Goal: Use online tool/utility: Utilize a website feature to perform a specific function

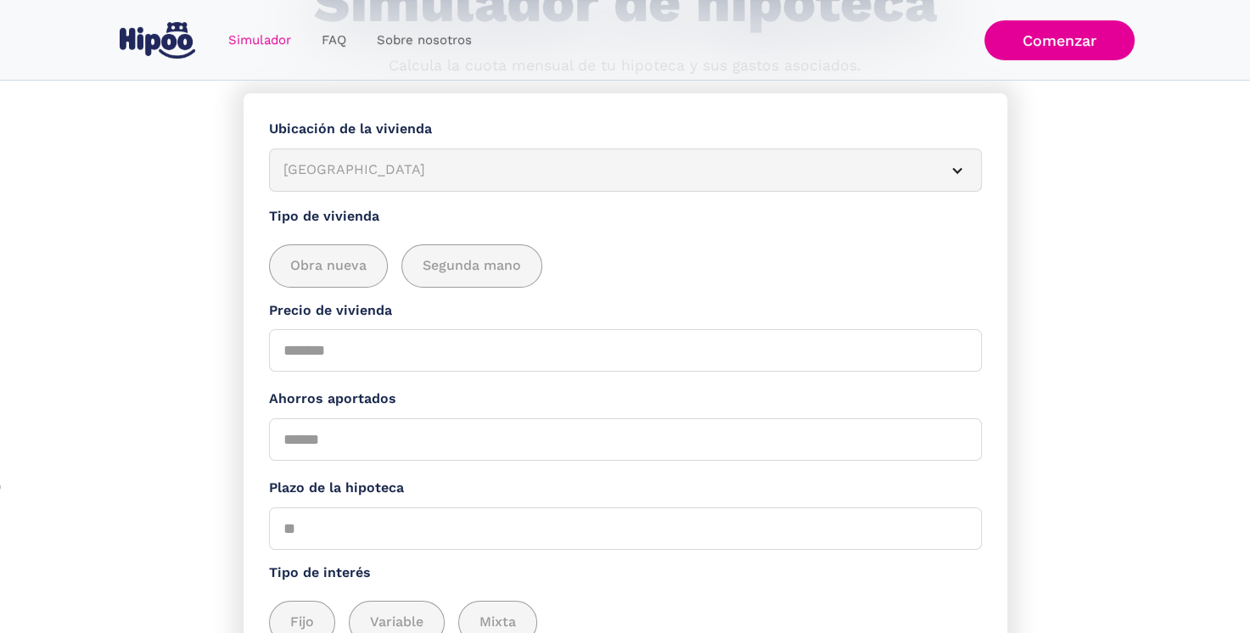
scroll to position [170, 0]
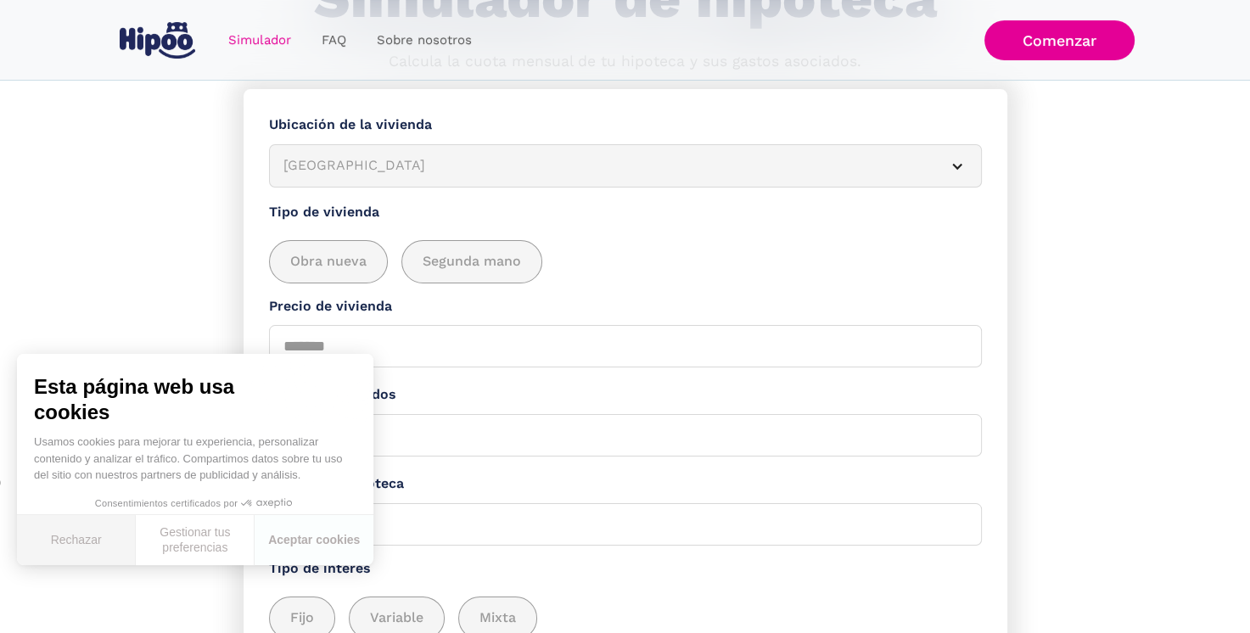
click at [81, 543] on button "Rechazar" at bounding box center [76, 540] width 119 height 50
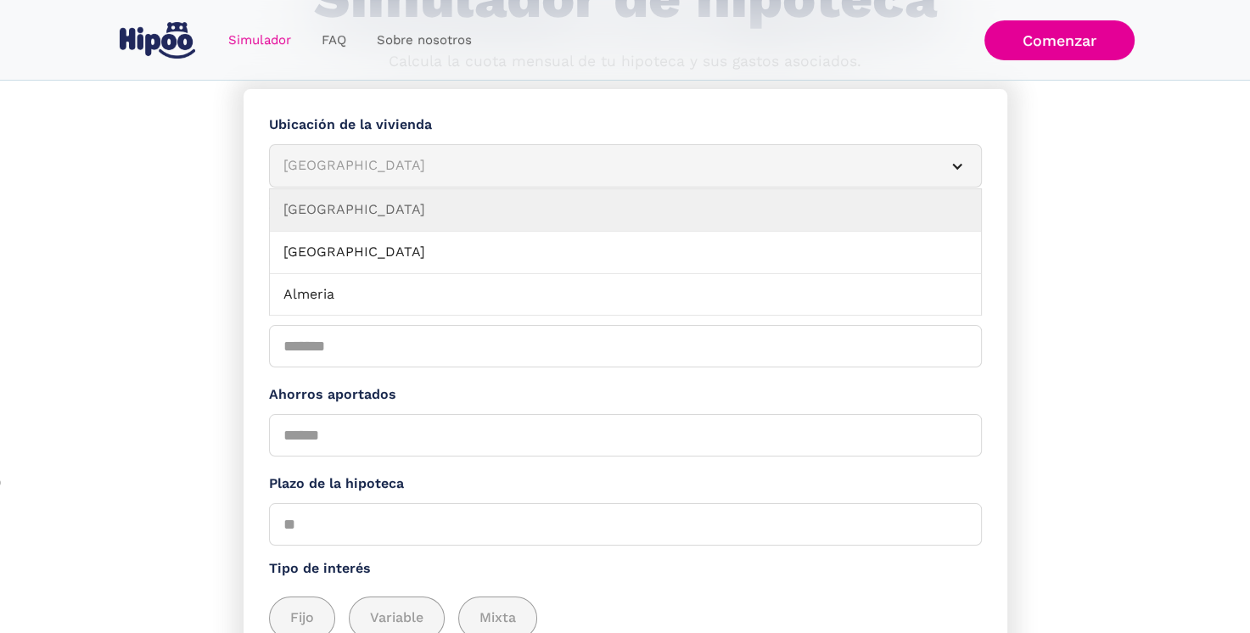
click at [954, 164] on div "Simulador Form" at bounding box center [957, 166] width 14 height 14
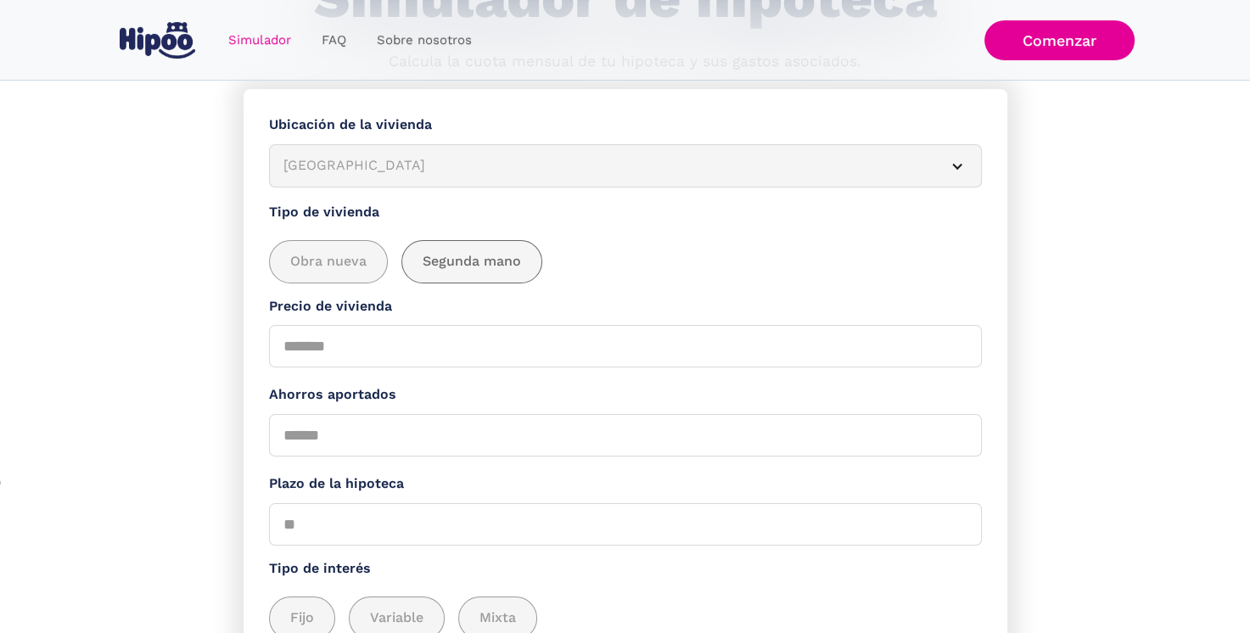
click at [447, 260] on span "Segunda mano" at bounding box center [471, 261] width 98 height 21
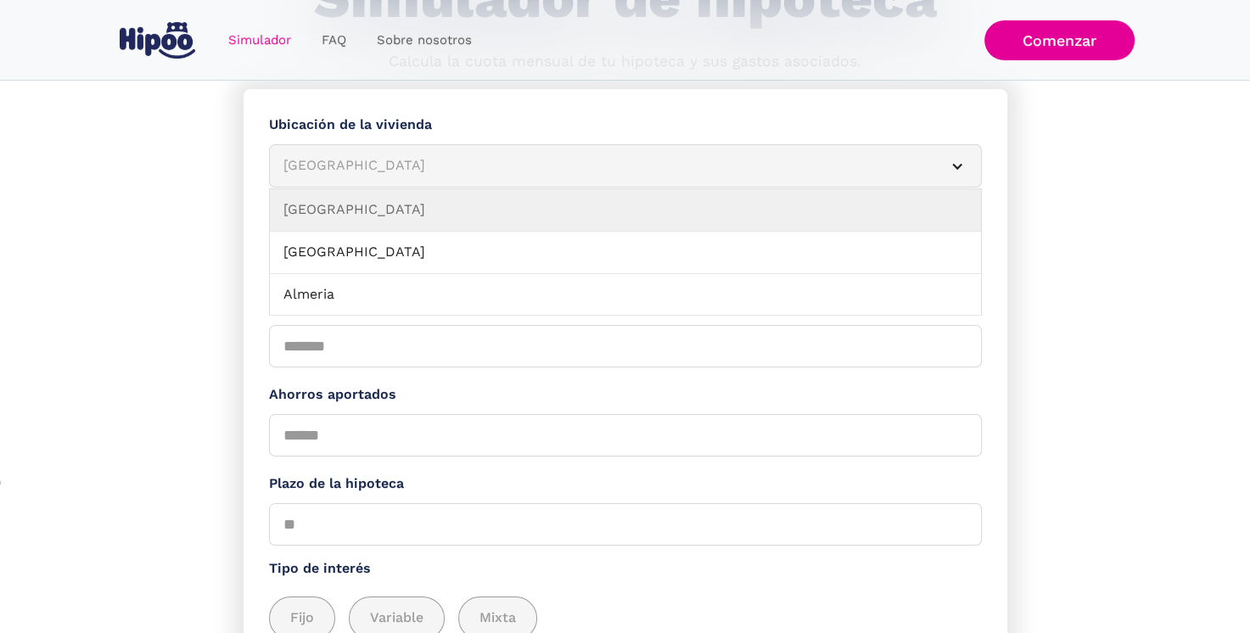
click at [958, 165] on div "Simulador Form" at bounding box center [957, 166] width 14 height 14
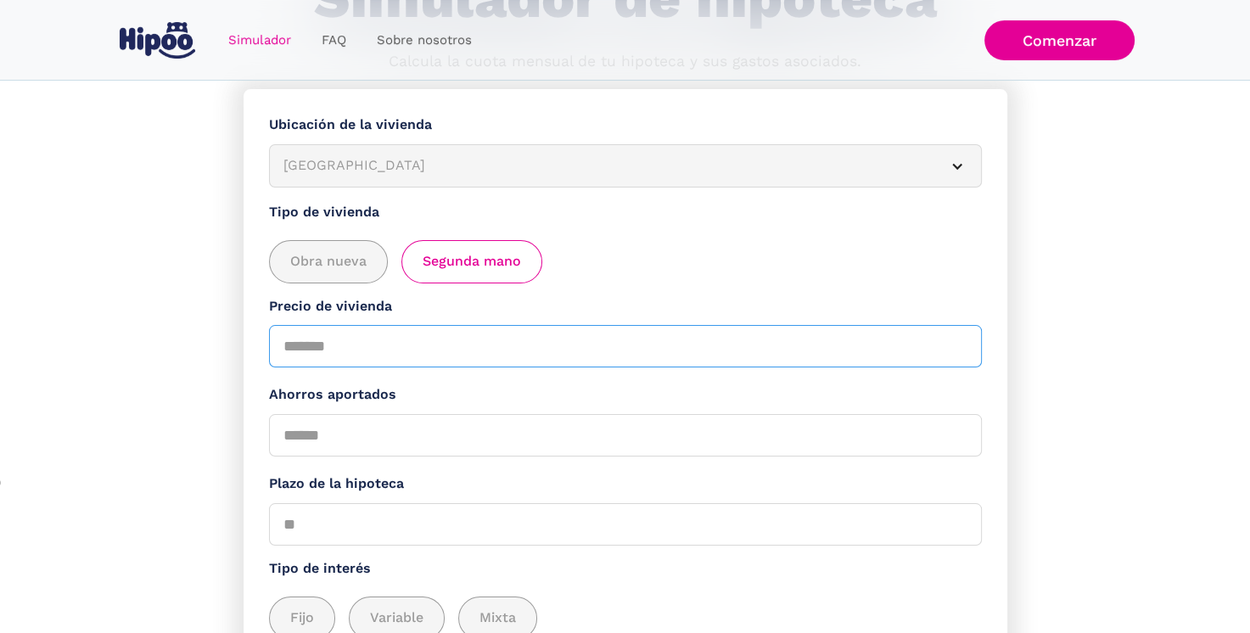
click at [352, 348] on input "Precio de vivienda" at bounding box center [625, 346] width 713 height 42
type input "*****"
click at [343, 437] on input "Ahorros aportados" at bounding box center [625, 435] width 713 height 42
type input "*****"
click at [300, 526] on input "Plazo de la hipoteca" at bounding box center [625, 524] width 713 height 42
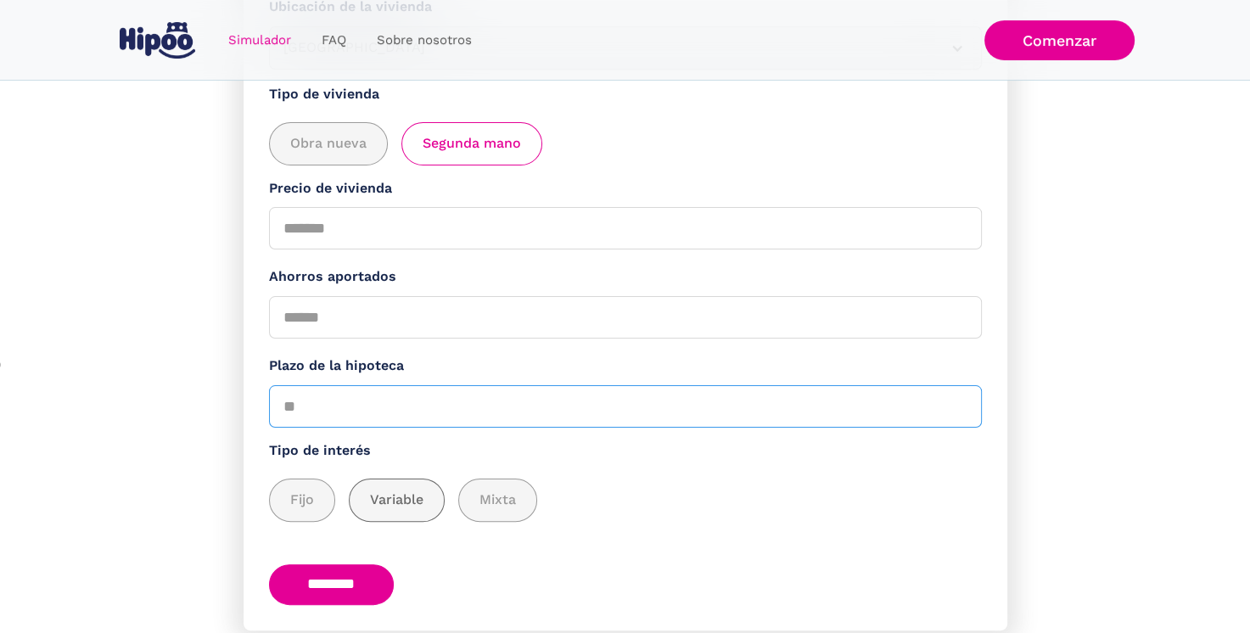
scroll to position [346, 0]
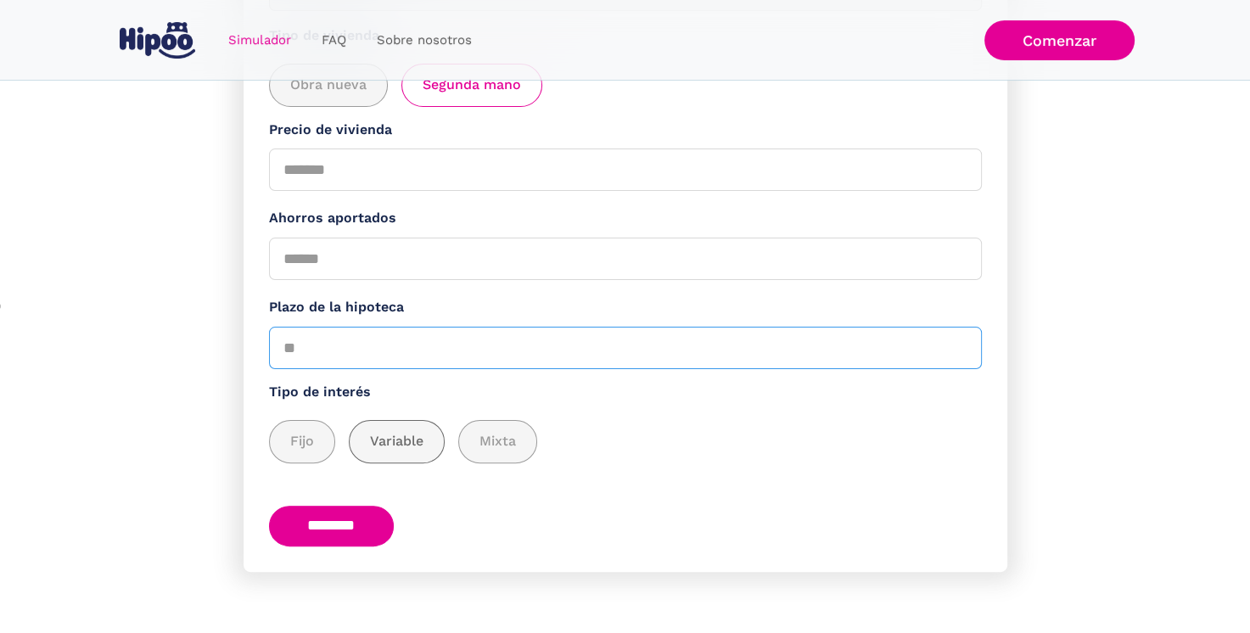
type input "*"
click at [394, 445] on span "Variable" at bounding box center [396, 441] width 53 height 21
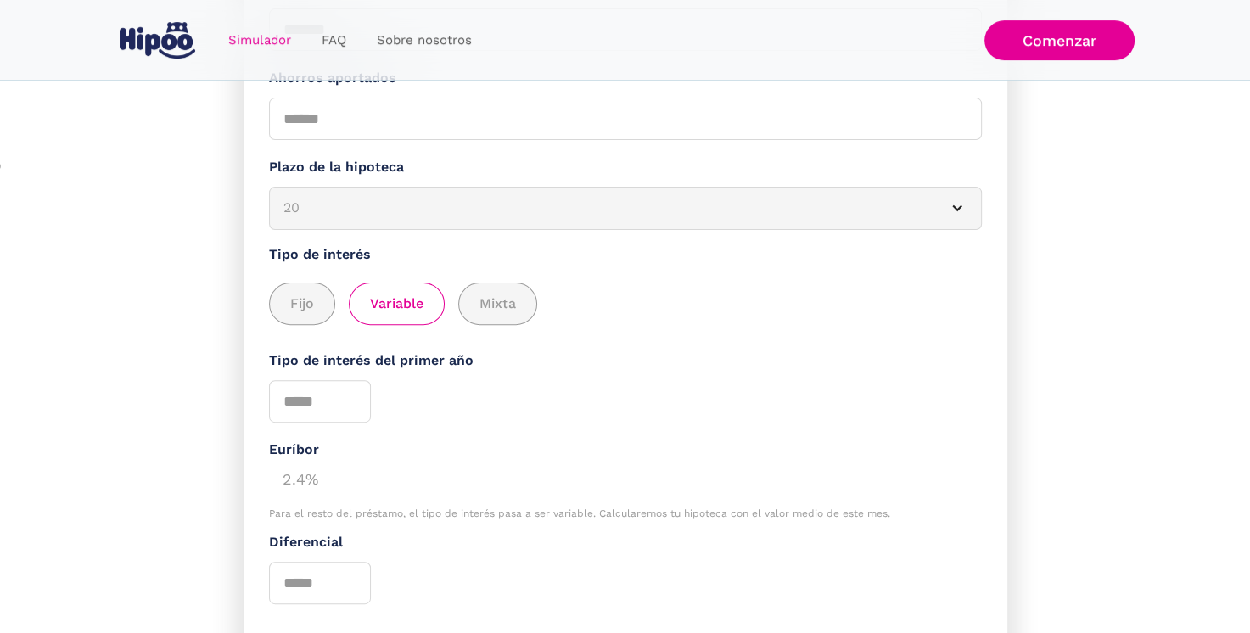
scroll to position [516, 0]
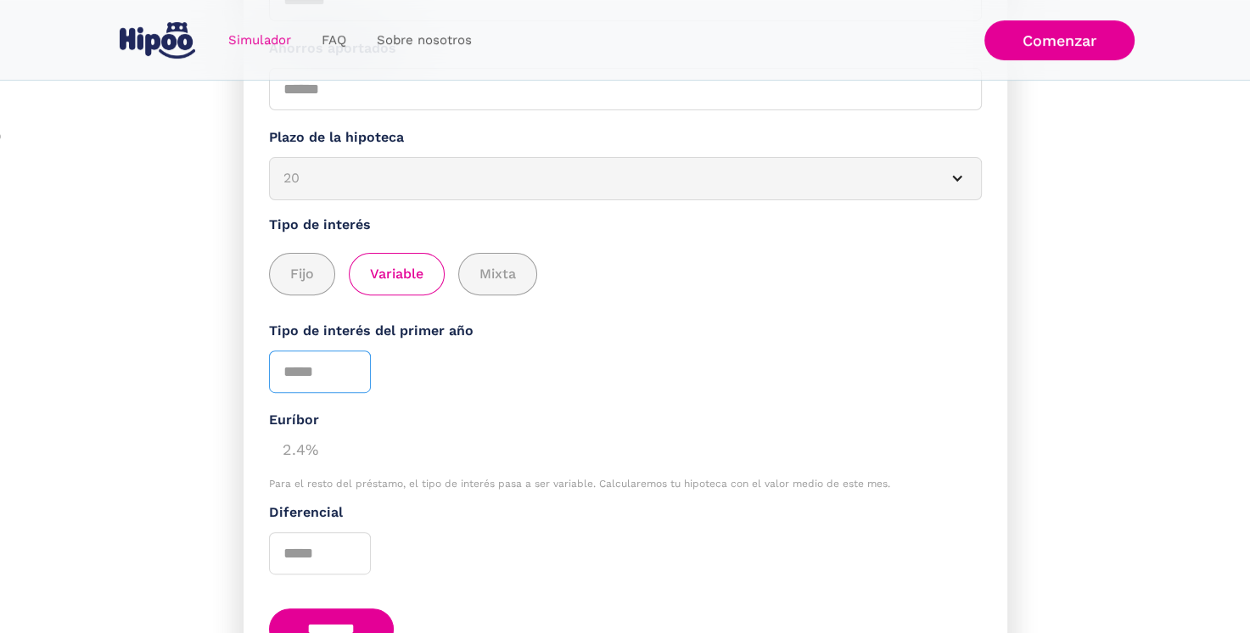
click at [298, 370] on input "Tipo de interés del primer año" at bounding box center [320, 371] width 102 height 42
click at [294, 463] on div "Euríbor 2.4% Para el resto del préstamo, el tipo de interés pasa a ser variable…" at bounding box center [625, 450] width 713 height 80
click at [299, 456] on div "2.4%" at bounding box center [625, 448] width 713 height 34
click at [283, 368] on input "Tipo de interés del primer año" at bounding box center [320, 371] width 102 height 42
click at [350, 366] on input "*" at bounding box center [320, 371] width 102 height 42
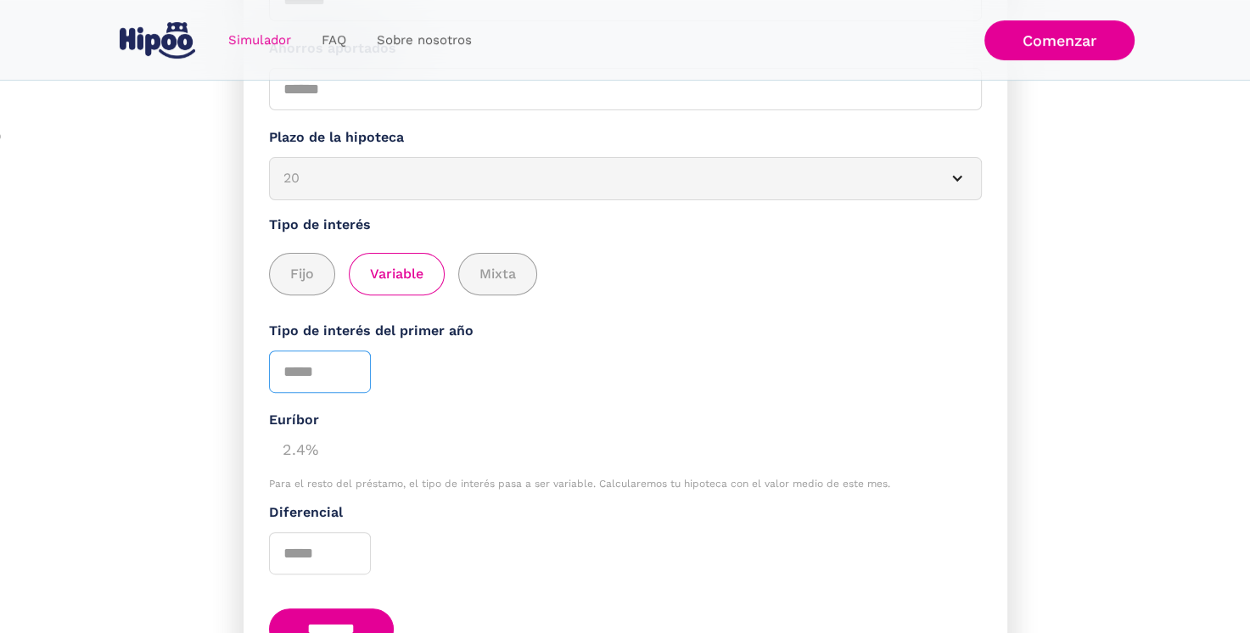
type input "*"
click at [350, 375] on input "*" at bounding box center [320, 371] width 102 height 42
click at [312, 444] on div "2.4%" at bounding box center [625, 448] width 713 height 34
click at [323, 450] on div "2.4%" at bounding box center [625, 448] width 713 height 34
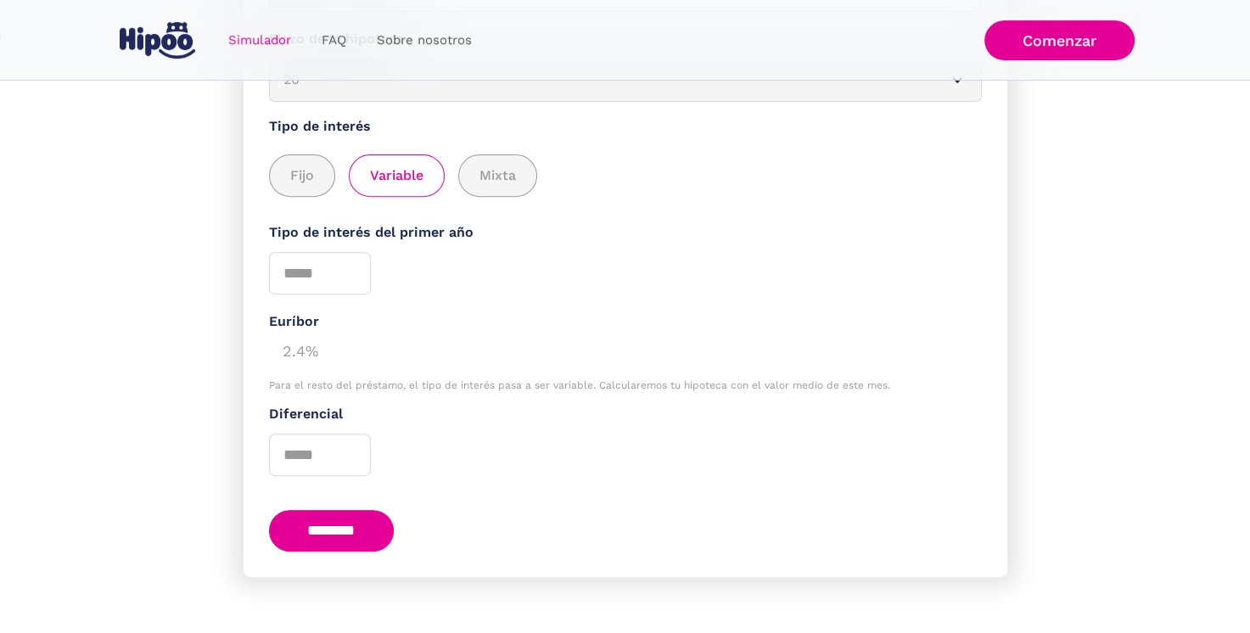
scroll to position [618, 0]
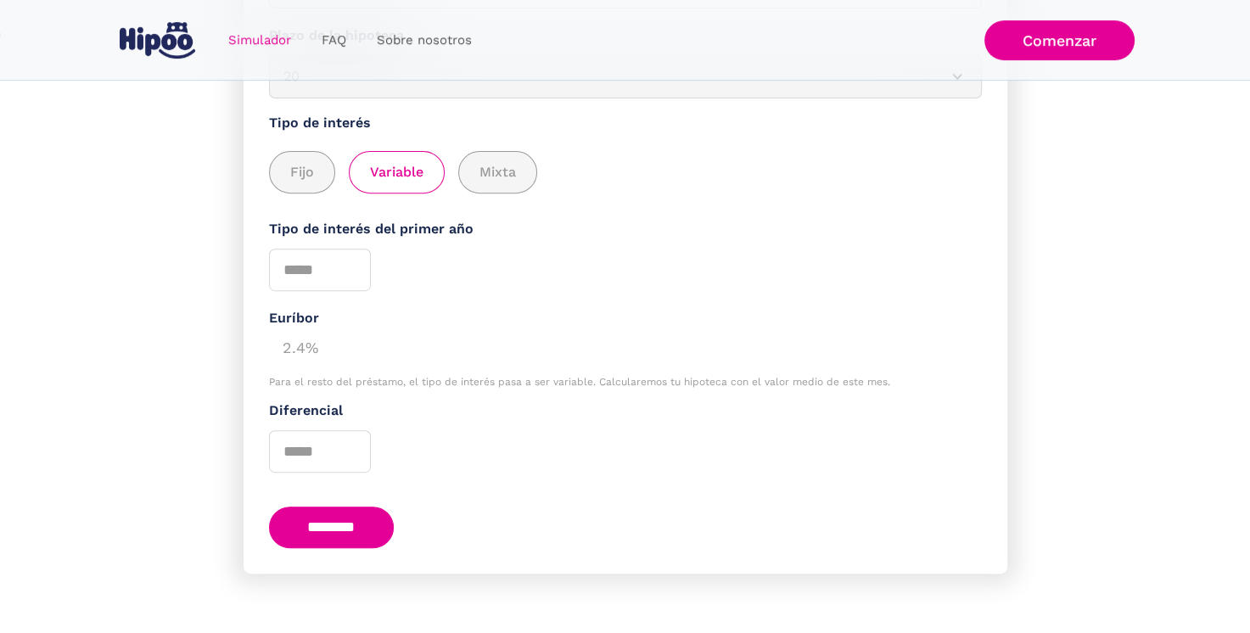
click at [339, 521] on input "********" at bounding box center [332, 527] width 126 height 42
click at [298, 451] on input "Diferencial" at bounding box center [320, 451] width 102 height 42
type input "***"
click at [317, 518] on input "********" at bounding box center [332, 527] width 126 height 42
click at [343, 522] on input "********" at bounding box center [332, 527] width 126 height 42
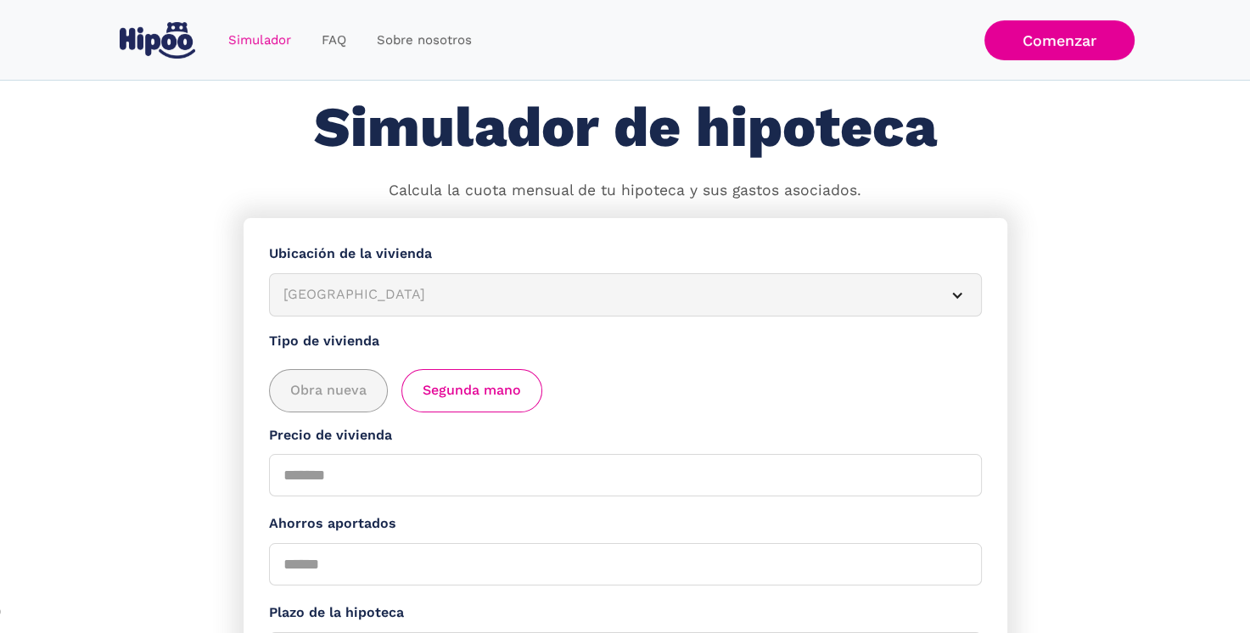
scroll to position [0, 0]
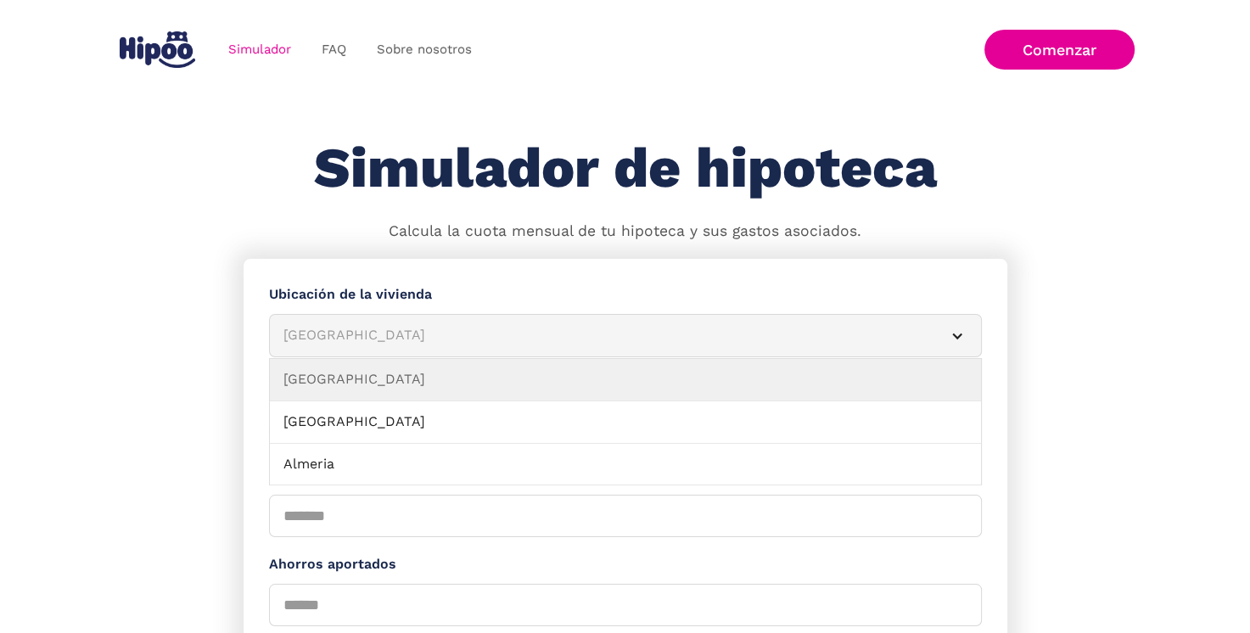
click at [348, 334] on div "Albacete" at bounding box center [604, 335] width 643 height 21
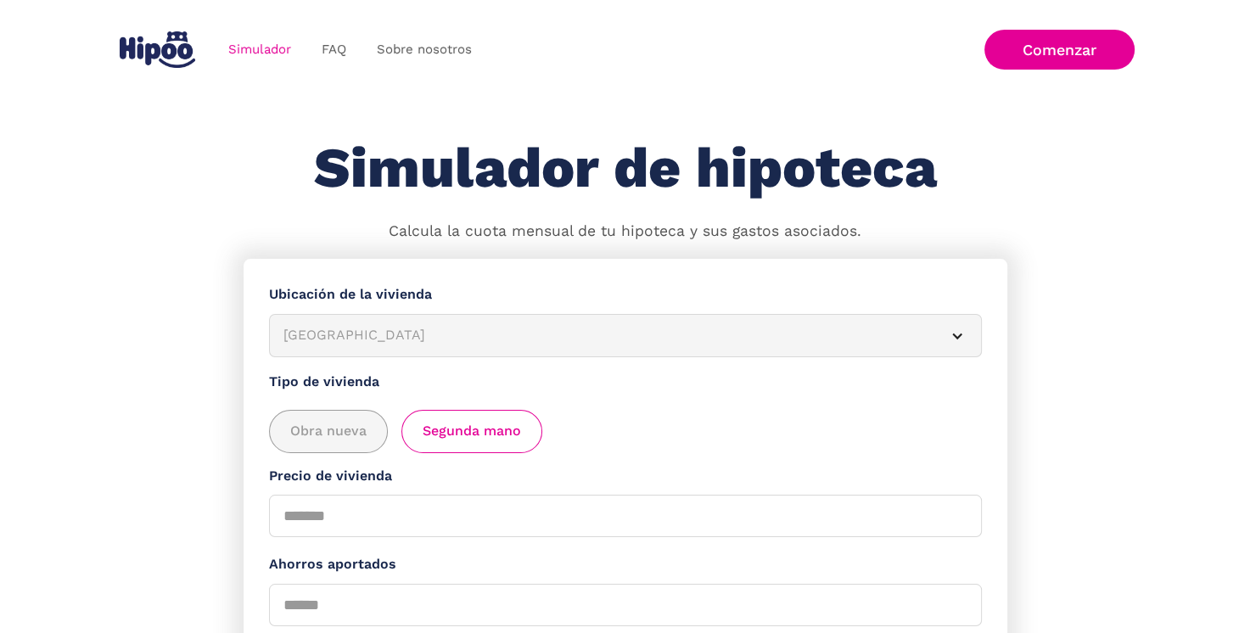
click at [348, 334] on div "Albacete" at bounding box center [604, 335] width 643 height 21
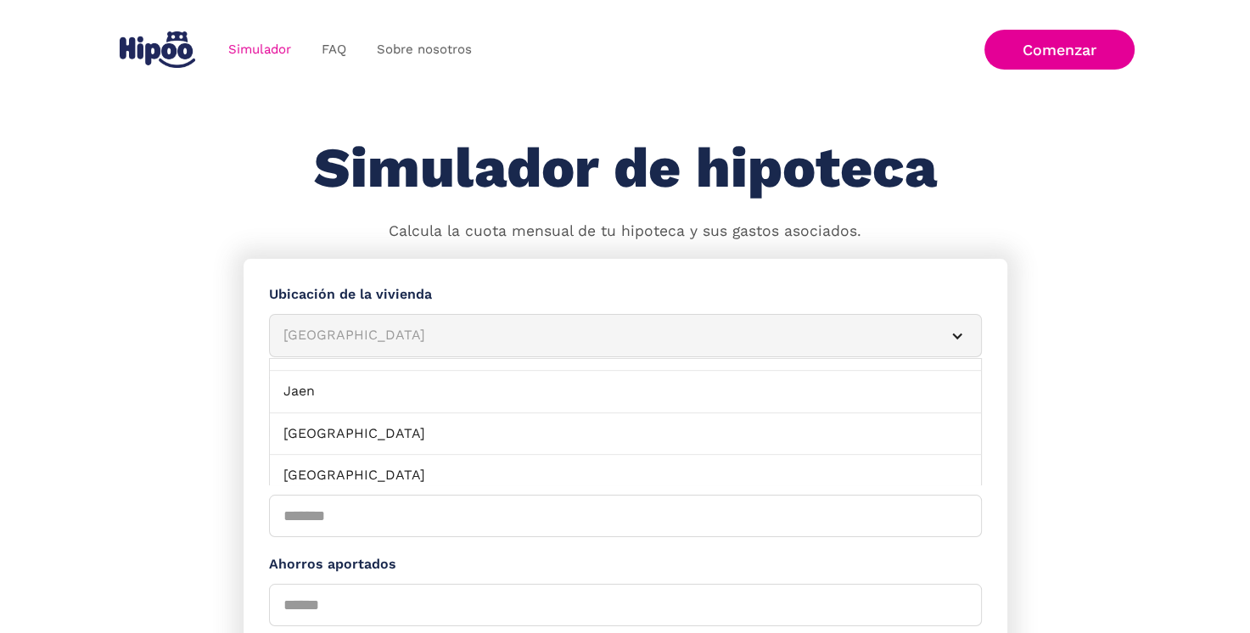
scroll to position [933, 0]
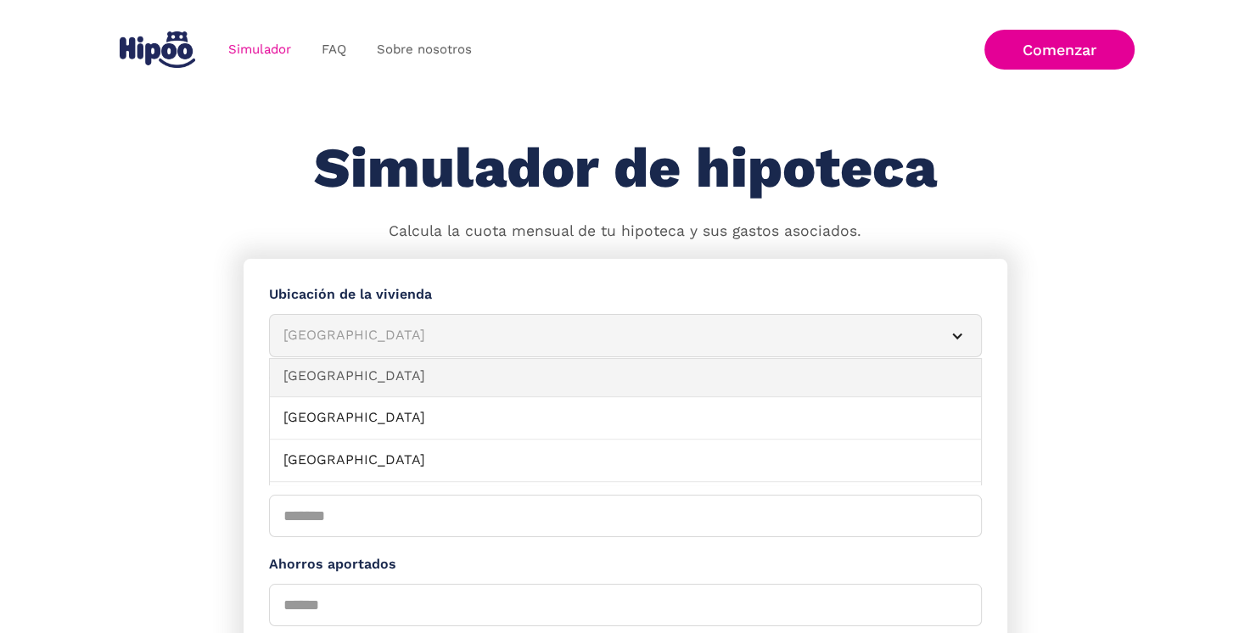
click at [333, 373] on link "La Coruña" at bounding box center [625, 376] width 711 height 42
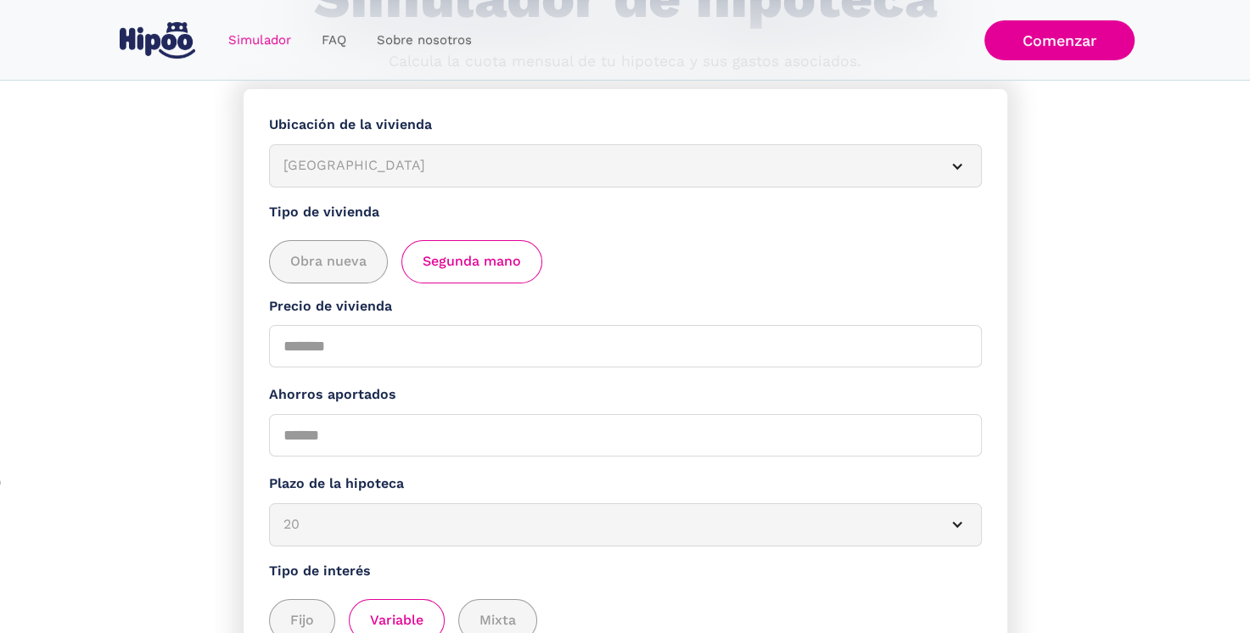
scroll to position [255, 0]
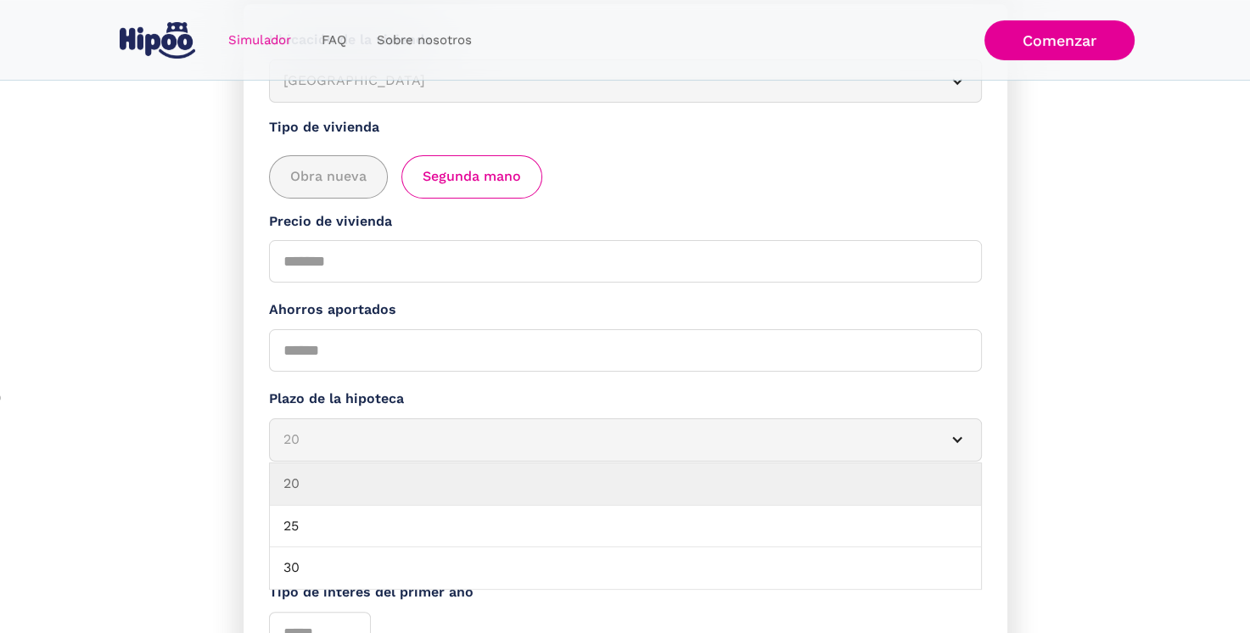
click at [296, 439] on div "20" at bounding box center [604, 439] width 643 height 21
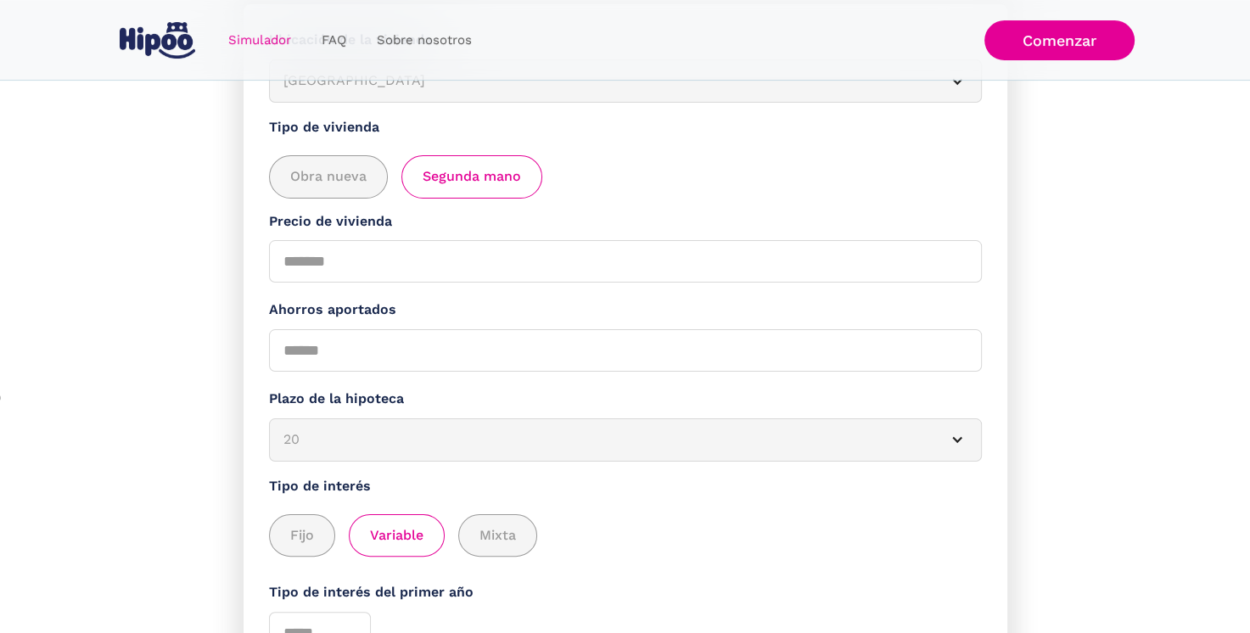
click at [301, 433] on div "20" at bounding box center [604, 439] width 643 height 21
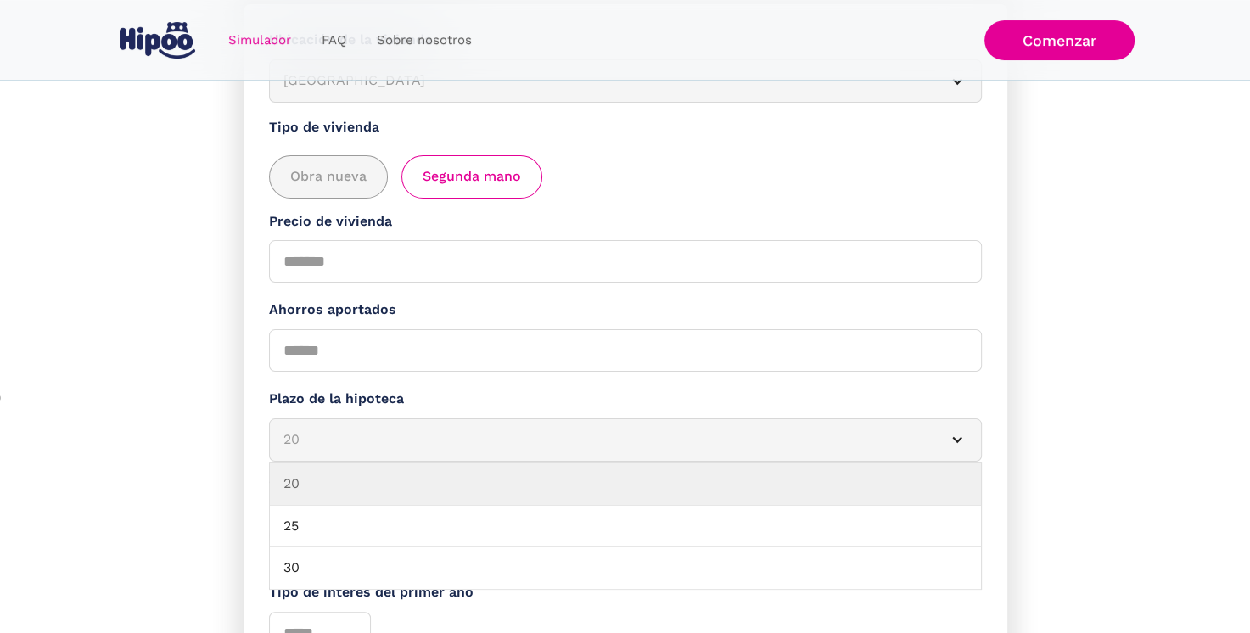
click at [297, 439] on div "20" at bounding box center [604, 439] width 643 height 21
click at [957, 433] on div "Simulador Form" at bounding box center [957, 440] width 14 height 14
click at [299, 436] on div "20" at bounding box center [604, 439] width 643 height 21
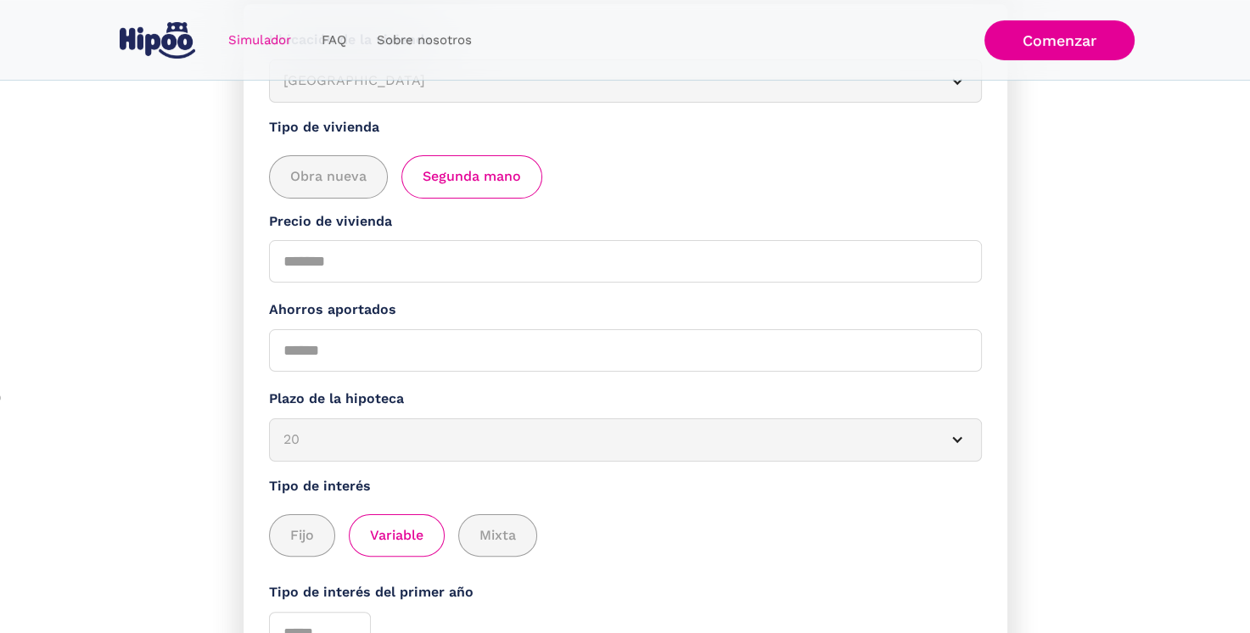
click at [295, 443] on div "20" at bounding box center [604, 439] width 643 height 21
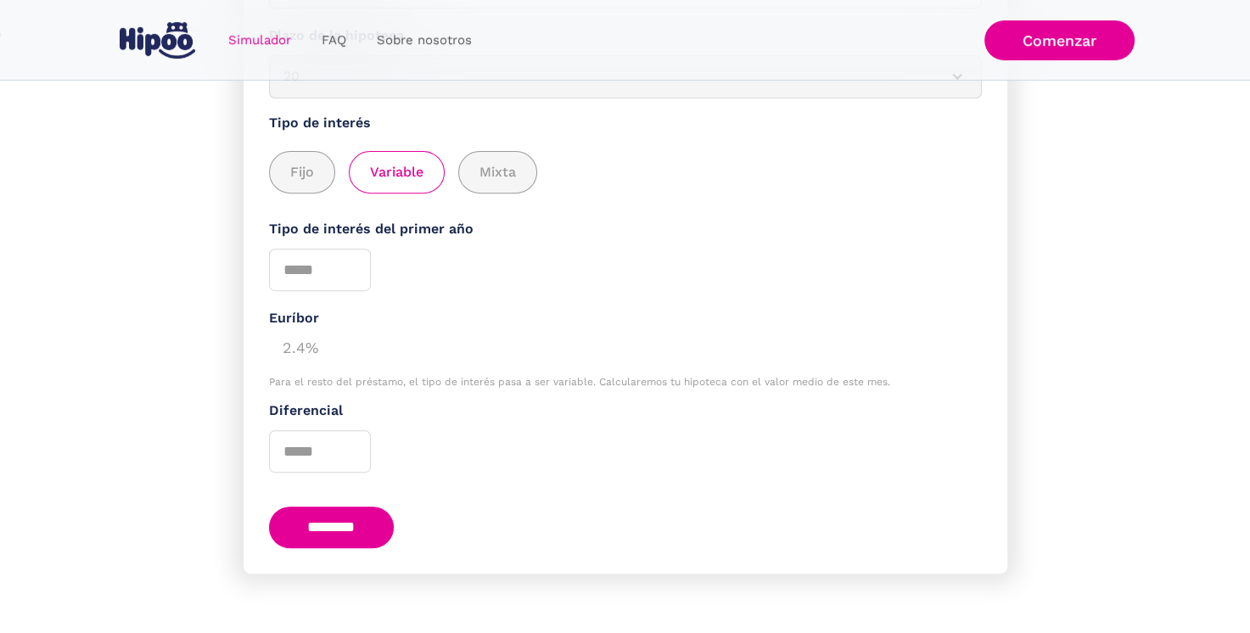
scroll to position [618, 0]
click at [327, 518] on input "********" at bounding box center [332, 527] width 126 height 42
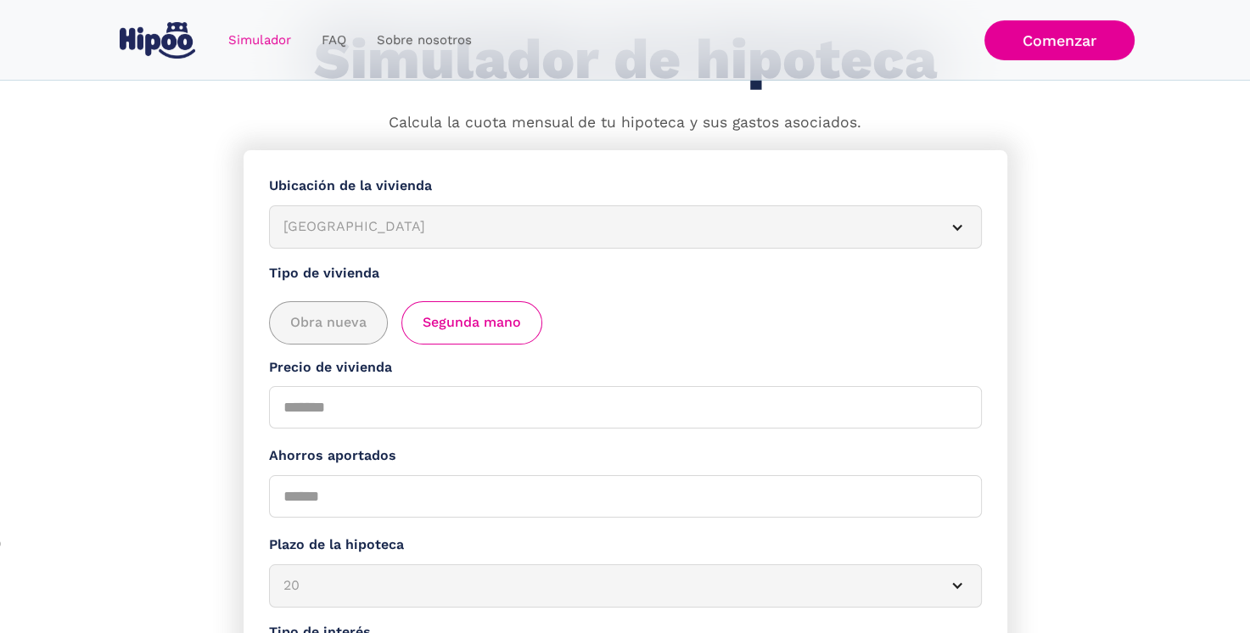
scroll to position [0, 0]
click at [299, 495] on input "*****" at bounding box center [625, 496] width 713 height 42
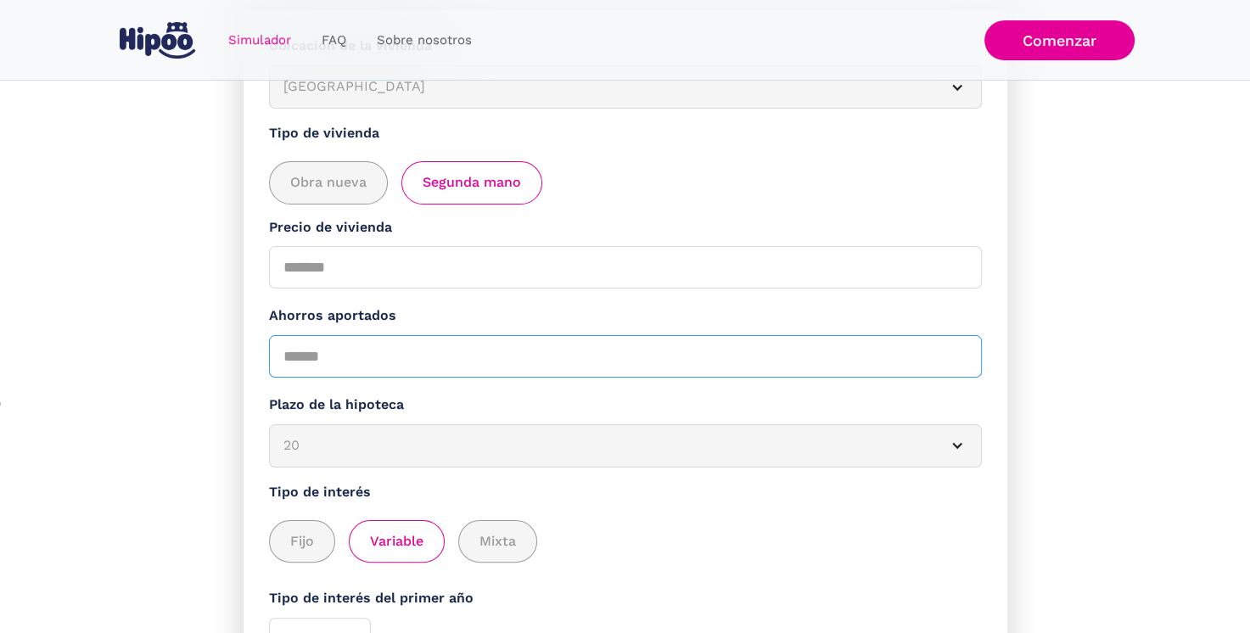
scroll to position [278, 0]
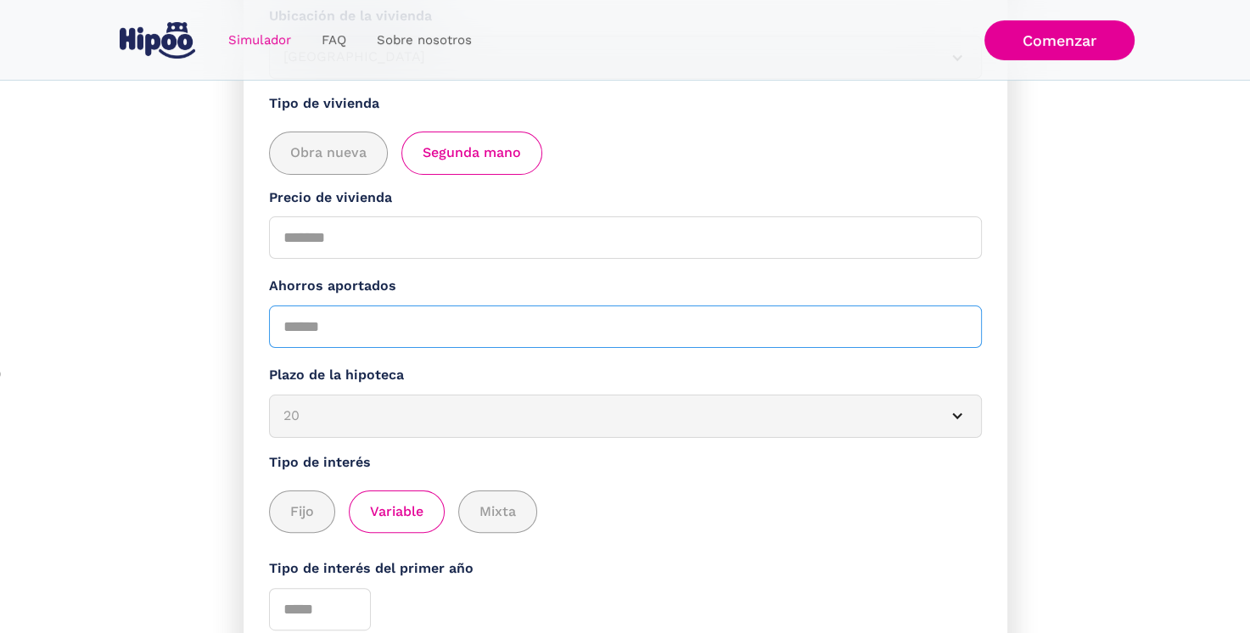
type input "*****"
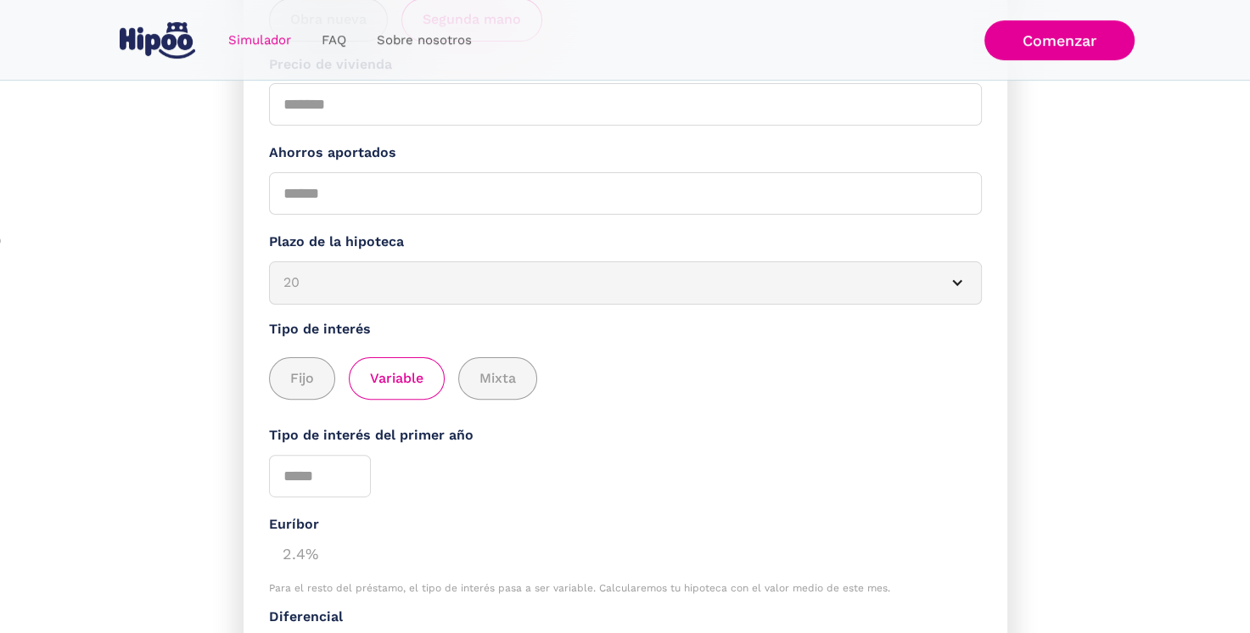
scroll to position [618, 0]
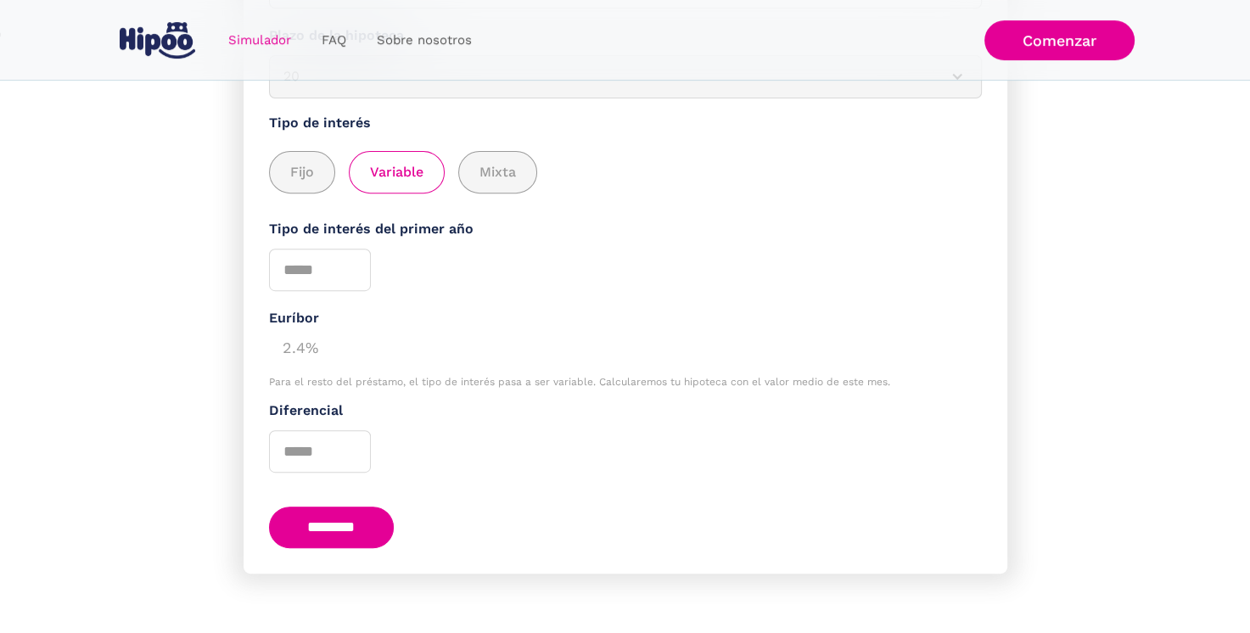
click at [334, 522] on input "********" at bounding box center [332, 527] width 126 height 42
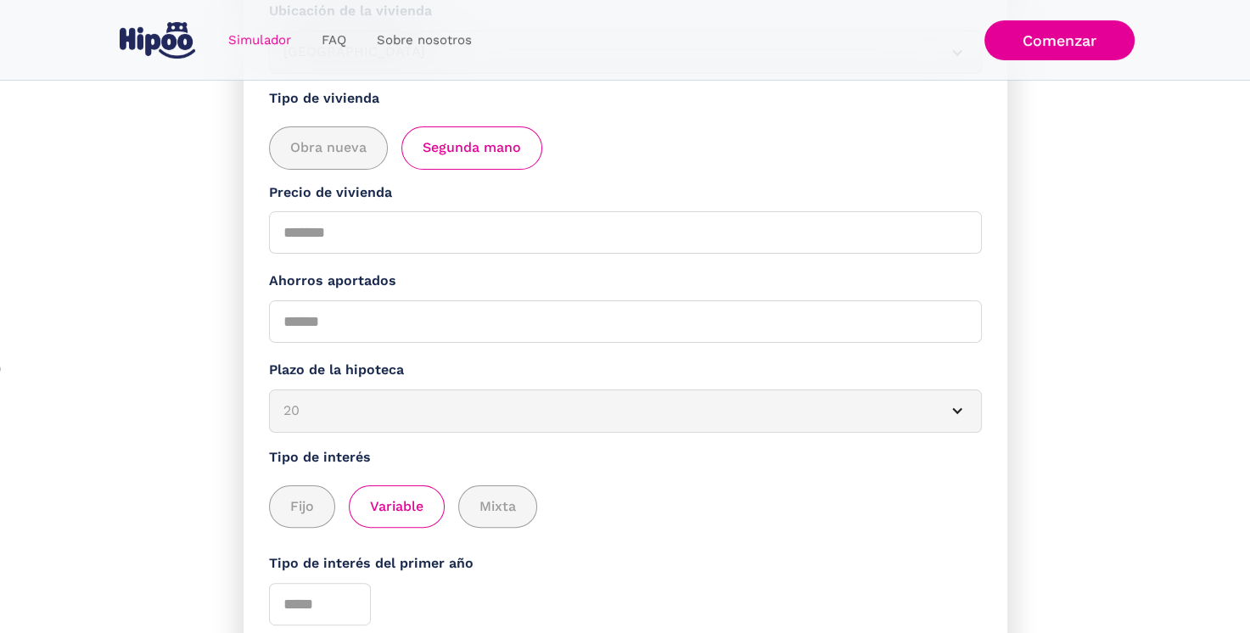
scroll to position [278, 0]
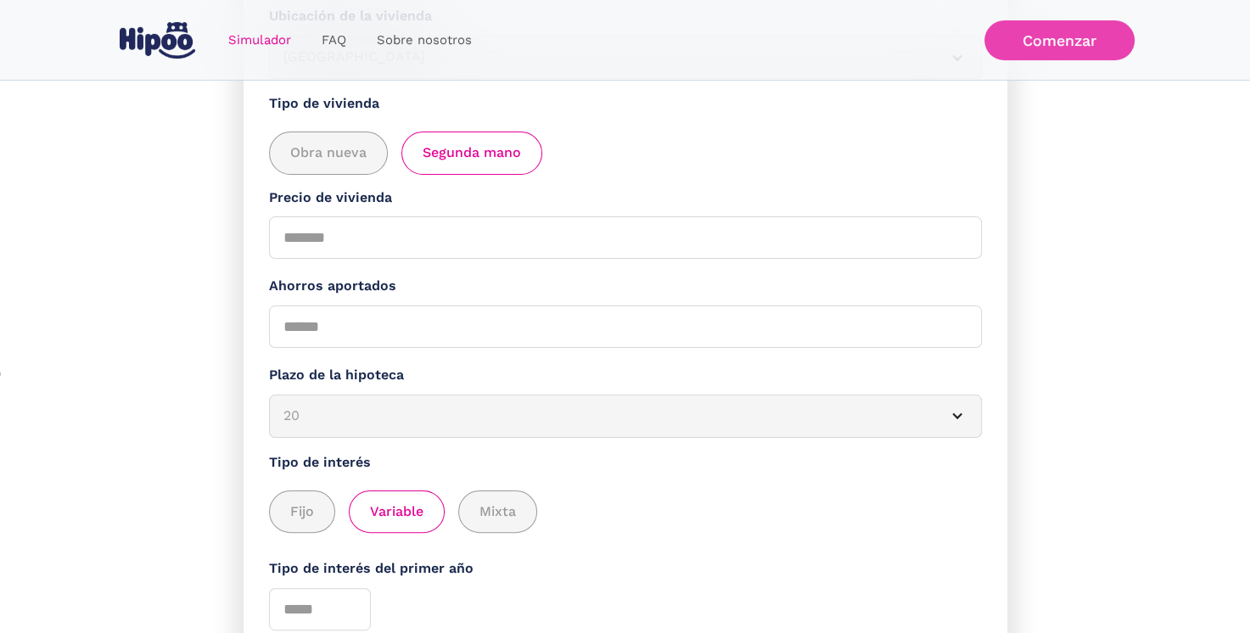
click at [1063, 34] on link "Comenzar" at bounding box center [1059, 40] width 150 height 40
